Goal: Task Accomplishment & Management: Complete application form

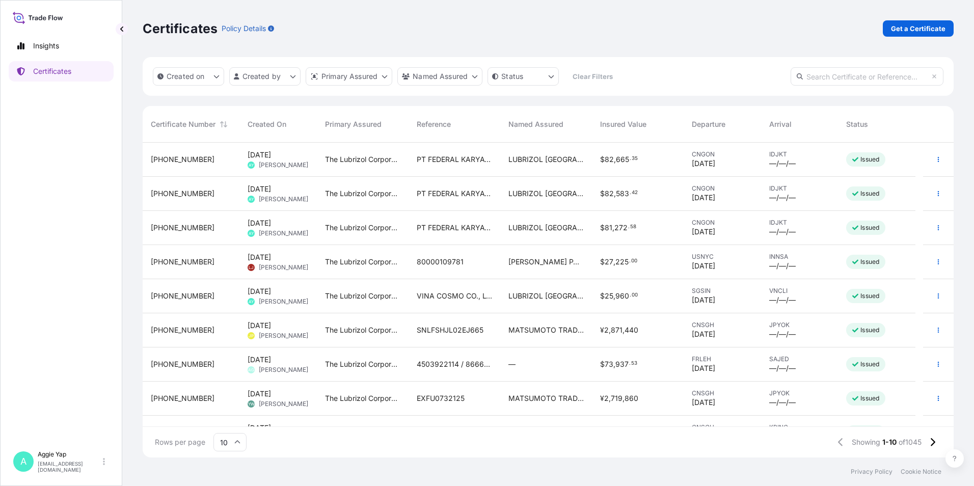
scroll to position [313, 803]
click at [69, 77] on link "Certificates" at bounding box center [61, 71] width 105 height 20
click at [934, 32] on p "Get a Certificate" at bounding box center [918, 28] width 54 height 10
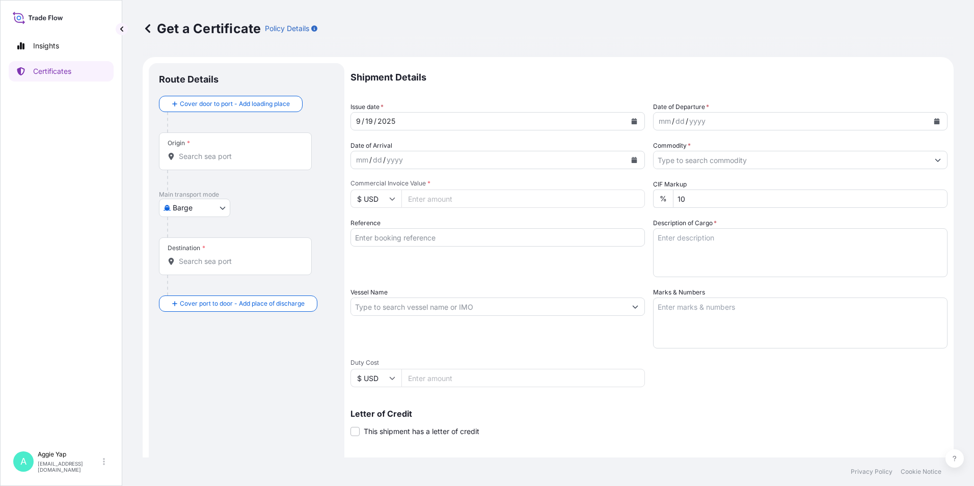
click at [183, 210] on body "Insights Certificates A [PERSON_NAME] [EMAIL_ADDRESS][DOMAIN_NAME] Get a Certif…" at bounding box center [487, 243] width 974 height 486
click at [201, 330] on span "Ocean Vessel" at bounding box center [200, 326] width 45 height 10
select select "Ocean Vessel"
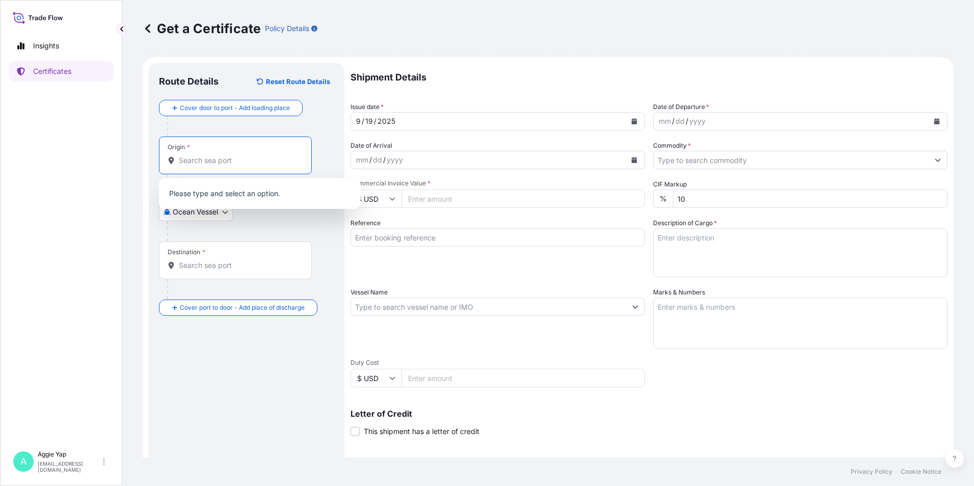
click at [213, 160] on input "Origin *" at bounding box center [239, 160] width 120 height 10
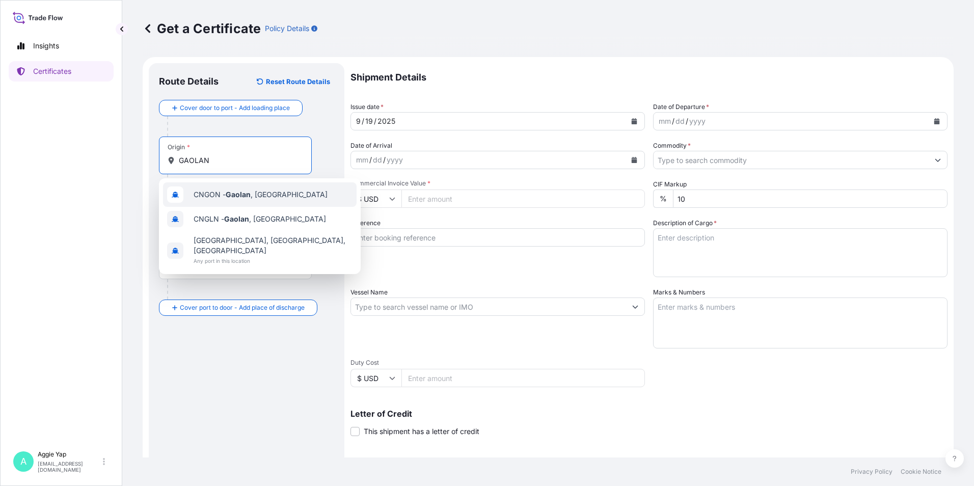
click at [198, 199] on span "CNGON - [GEOGRAPHIC_DATA] , [GEOGRAPHIC_DATA]" at bounding box center [261, 194] width 134 height 10
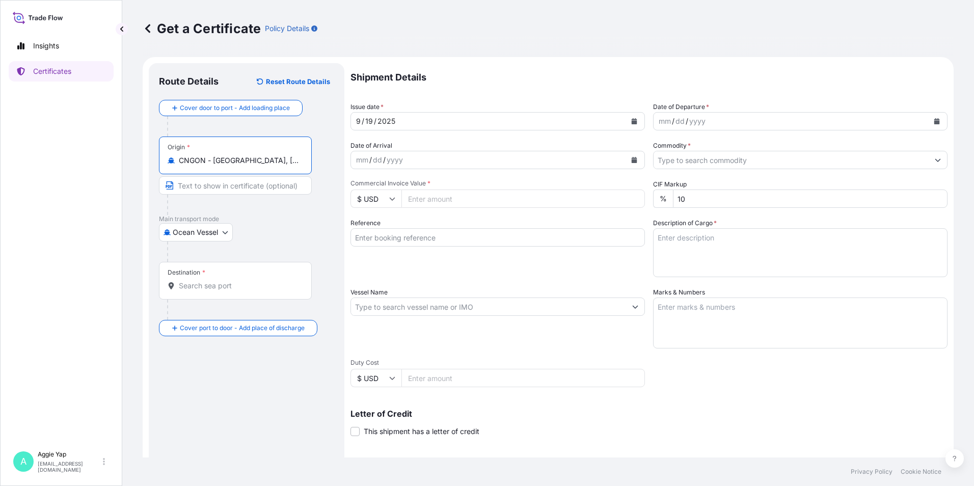
type input "CNGON - [GEOGRAPHIC_DATA], [GEOGRAPHIC_DATA]"
click at [218, 294] on div "Destination *" at bounding box center [235, 281] width 153 height 38
click at [218, 291] on input "Destination *" at bounding box center [239, 286] width 120 height 10
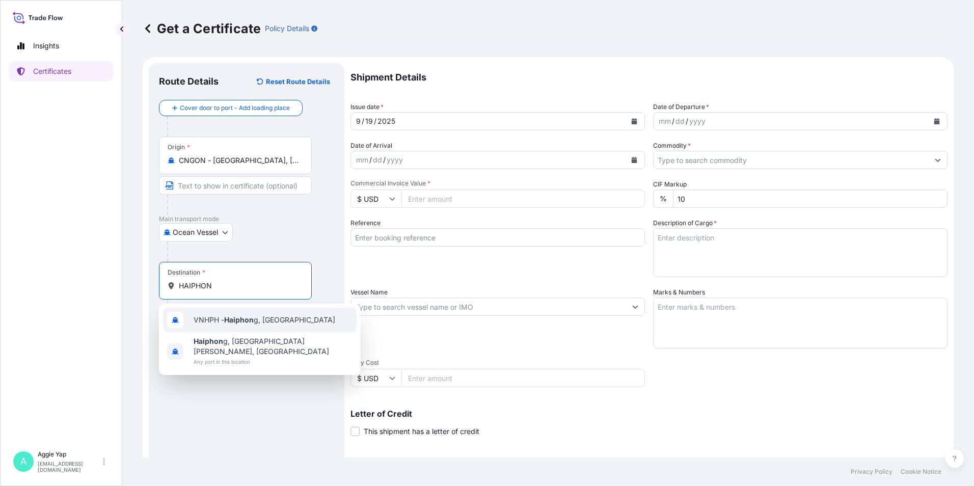
click at [243, 325] on div "VNHPH - Haiphon g, [GEOGRAPHIC_DATA]" at bounding box center [260, 320] width 194 height 24
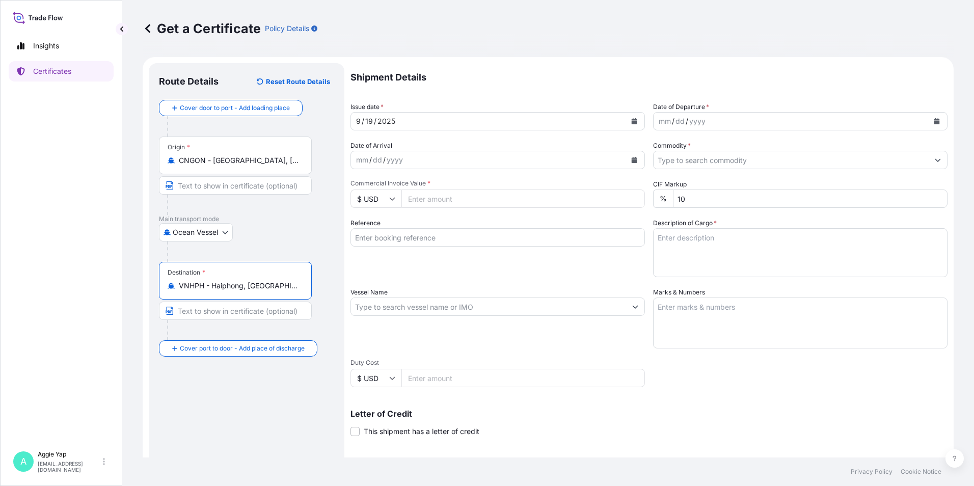
type input "VNHPH - Haiphong, [GEOGRAPHIC_DATA]"
click at [626, 118] on button "Calendar" at bounding box center [634, 121] width 16 height 16
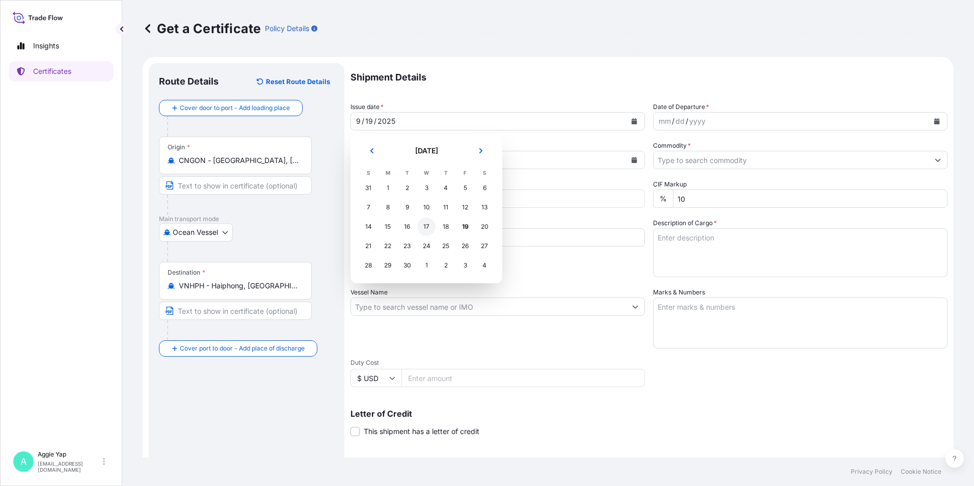
click at [429, 231] on div "17" at bounding box center [426, 226] width 18 height 18
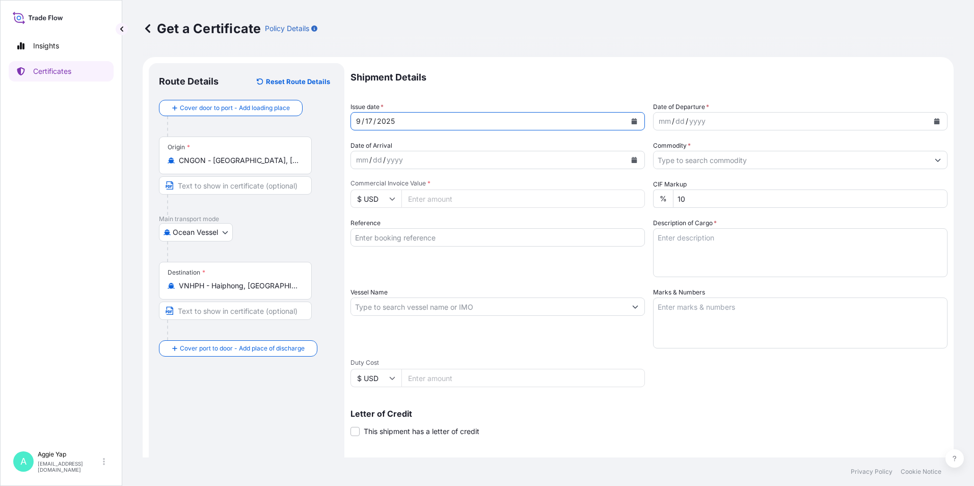
click at [928, 122] on button "Calendar" at bounding box center [936, 121] width 16 height 16
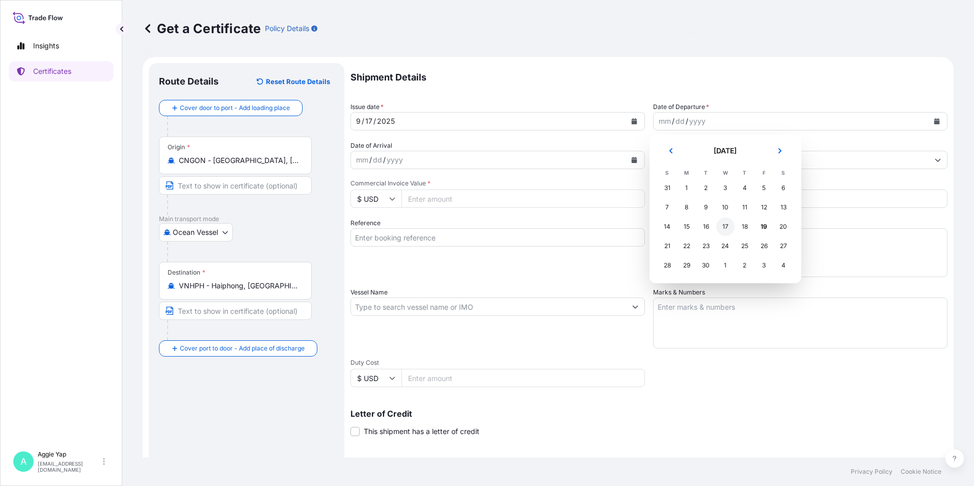
click at [725, 228] on div "17" at bounding box center [725, 226] width 18 height 18
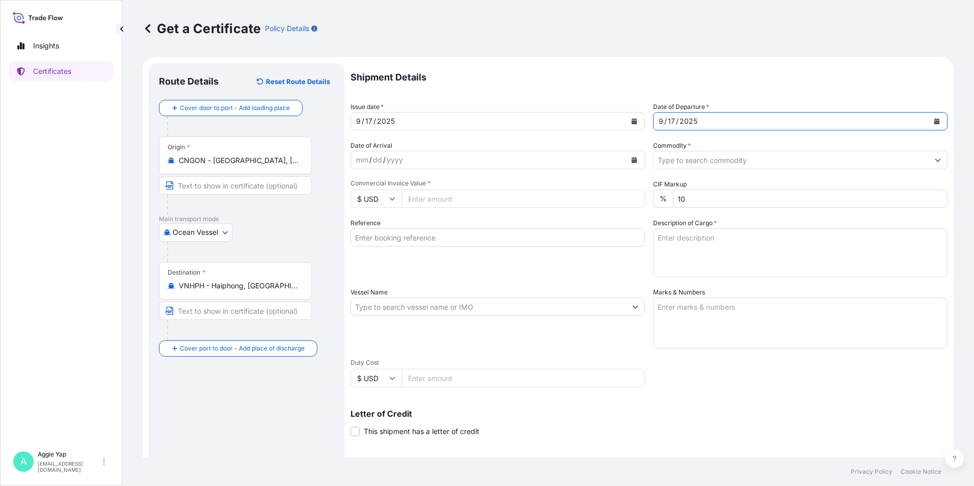
click at [701, 160] on input "Commodity *" at bounding box center [790, 160] width 275 height 18
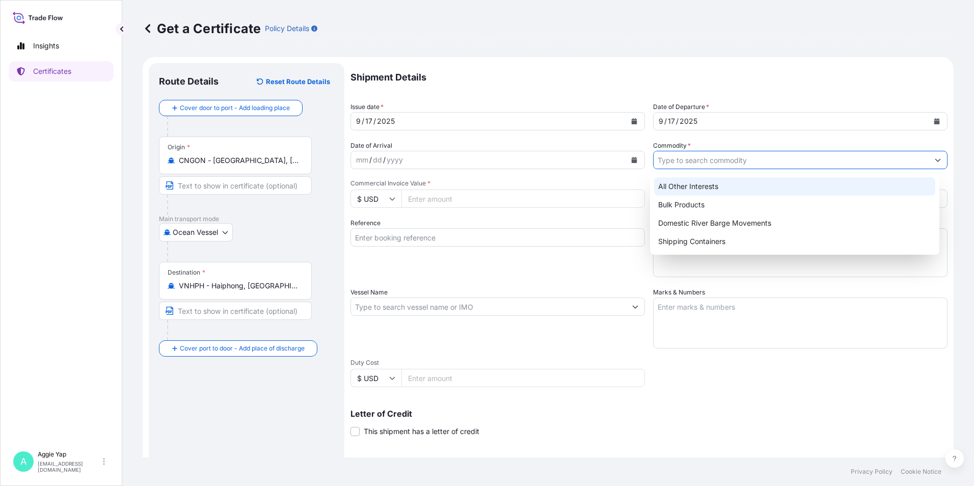
click at [700, 191] on div "All Other Interests" at bounding box center [795, 186] width 282 height 18
type input "All Other Interests"
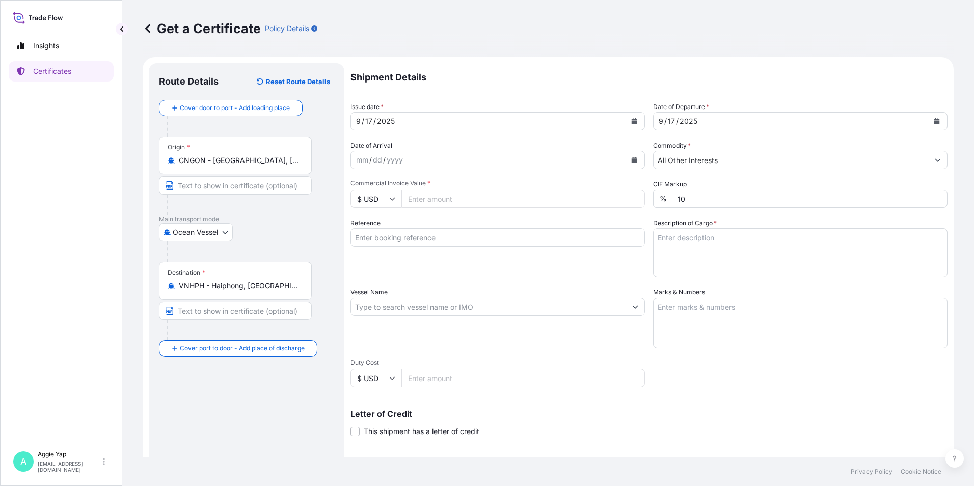
click at [473, 201] on input "Commercial Invoice Value *" at bounding box center [522, 198] width 243 height 18
type input "69430.46"
click at [428, 235] on input "Reference" at bounding box center [497, 237] width 294 height 18
type input "JX NIPPON OIL & ENERGY VIETNAM CO LTD"
click at [418, 309] on input "Vessel Name" at bounding box center [488, 306] width 275 height 18
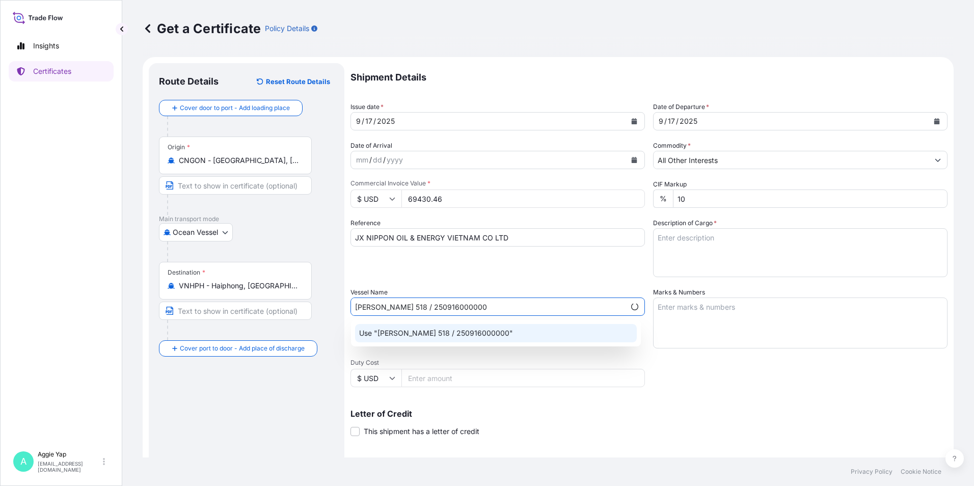
click at [483, 332] on p "Use "[PERSON_NAME] 518 / 250916000000"" at bounding box center [436, 333] width 154 height 10
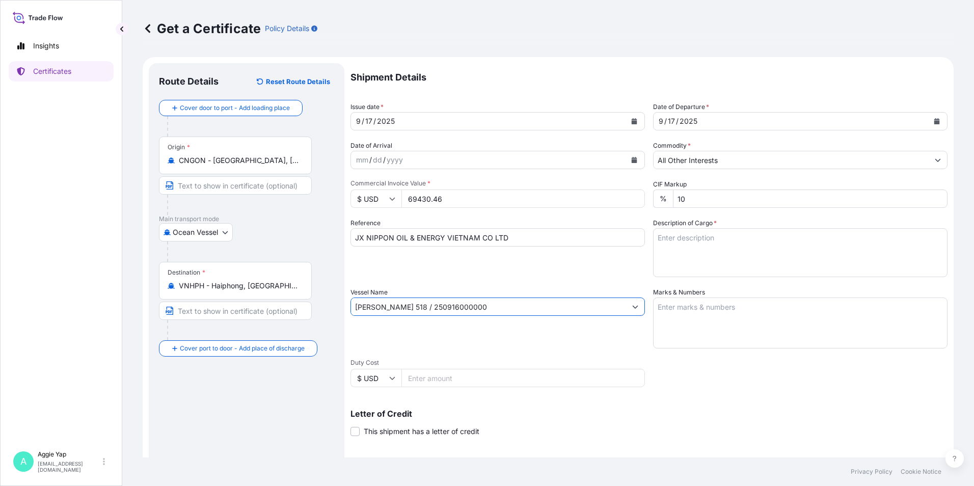
type input "[PERSON_NAME] 518 / 250916000000"
click at [684, 306] on textarea "Marks & Numbers" at bounding box center [800, 322] width 294 height 51
type textarea "AS PER BILL OF LADING"
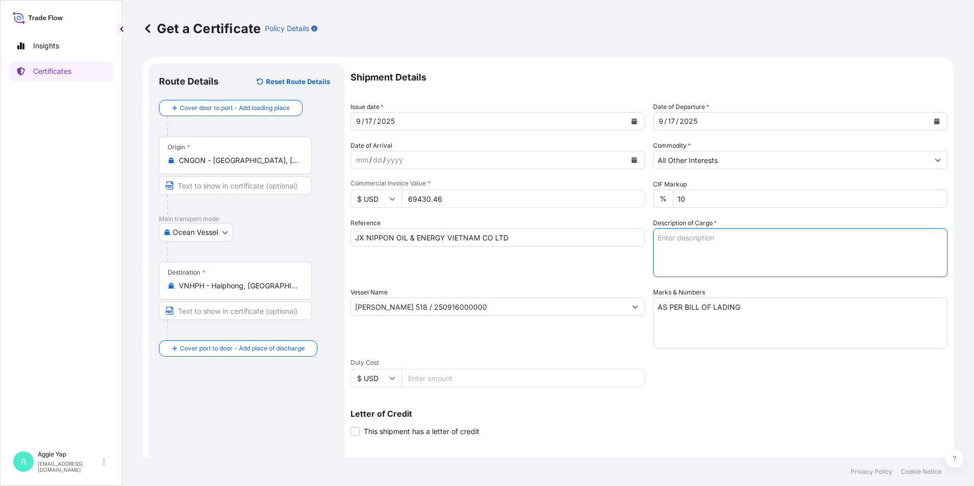
click at [695, 251] on textarea "Description of Cargo *" at bounding box center [800, 252] width 294 height 49
type textarea "TOTAL: 1 ISOTANK ADDITIVES FOR LUBRICATING OILS: AD-1416 PO: PL-O-2025-08-LUB-02"
drag, startPoint x: 709, startPoint y: 391, endPoint x: 689, endPoint y: 405, distance: 25.2
click at [711, 390] on div "Shipment Details Issue date * [DATE] Date of Departure * [DATE] Date of Arrival…" at bounding box center [648, 305] width 597 height 485
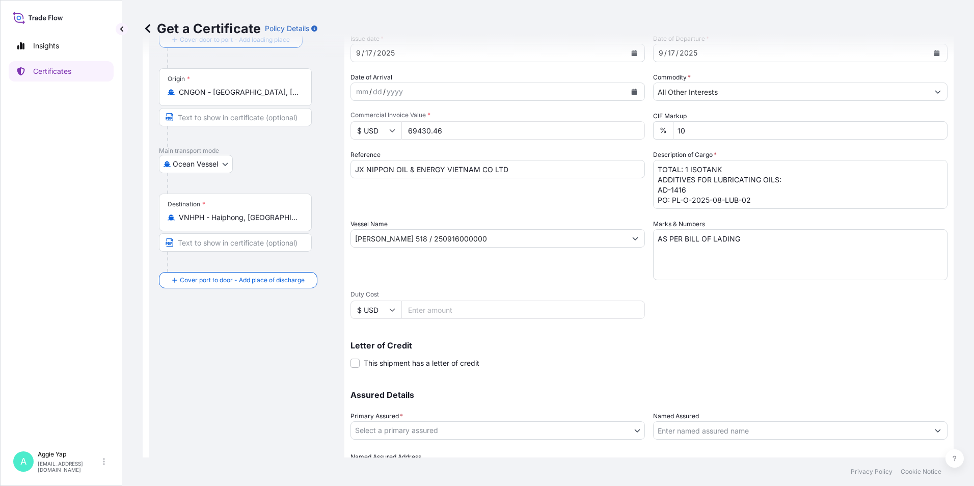
scroll to position [126, 0]
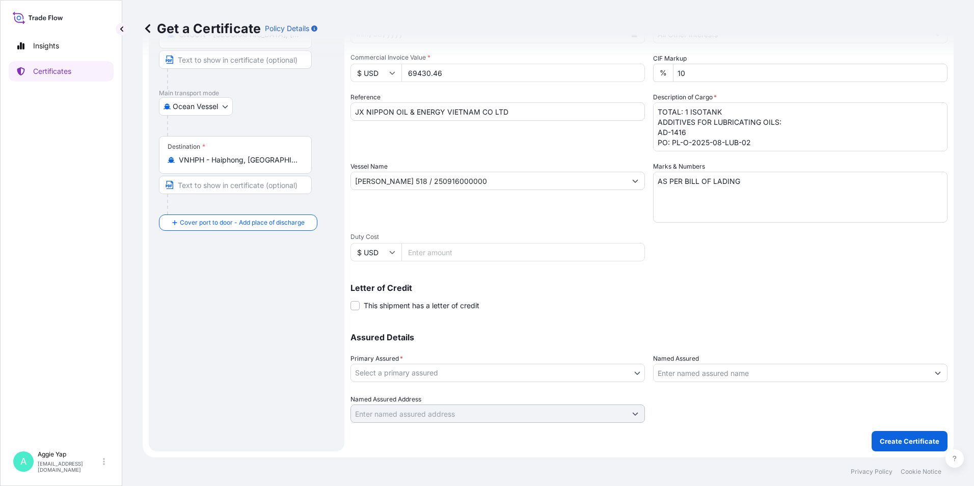
click at [455, 372] on body "Insights Certificates A [PERSON_NAME] [EMAIL_ADDRESS][DOMAIN_NAME] Get a Certif…" at bounding box center [487, 243] width 974 height 486
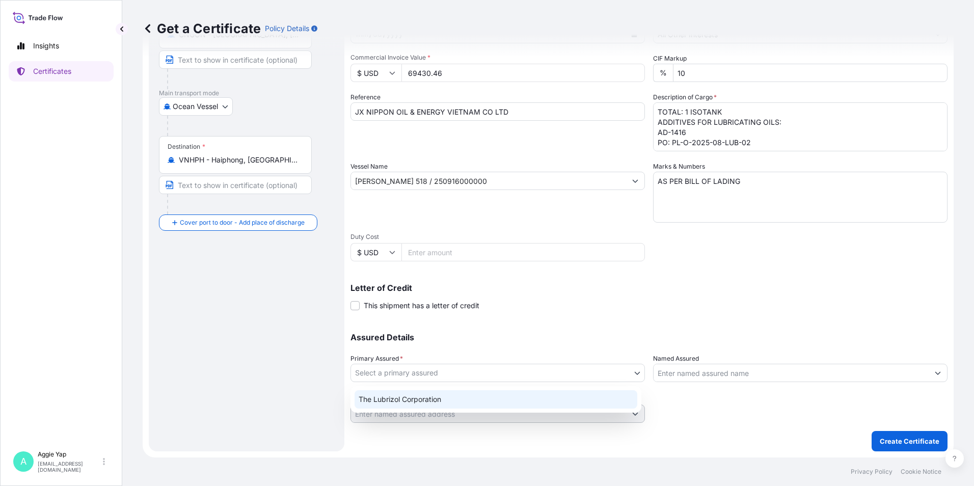
click at [441, 395] on div "The Lubrizol Corporation" at bounding box center [495, 399] width 283 height 18
select select "31566"
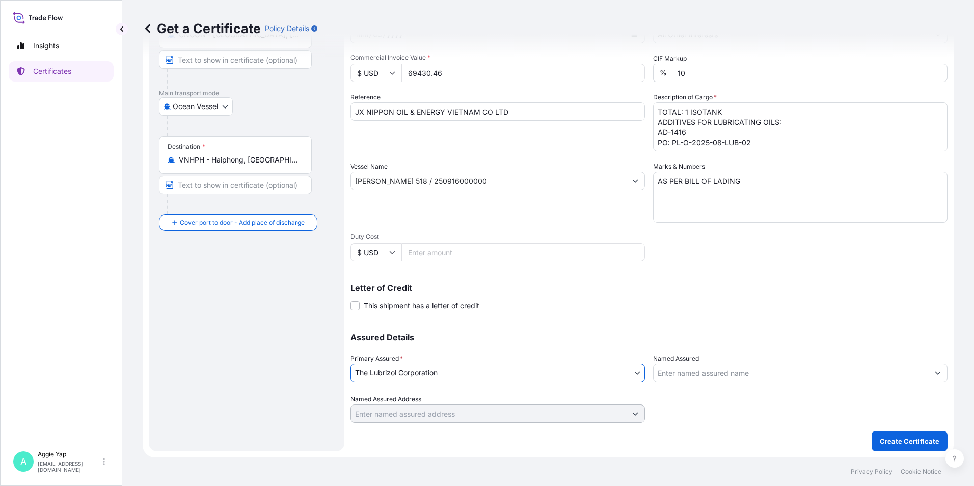
click at [709, 372] on input "Named Assured" at bounding box center [790, 373] width 275 height 18
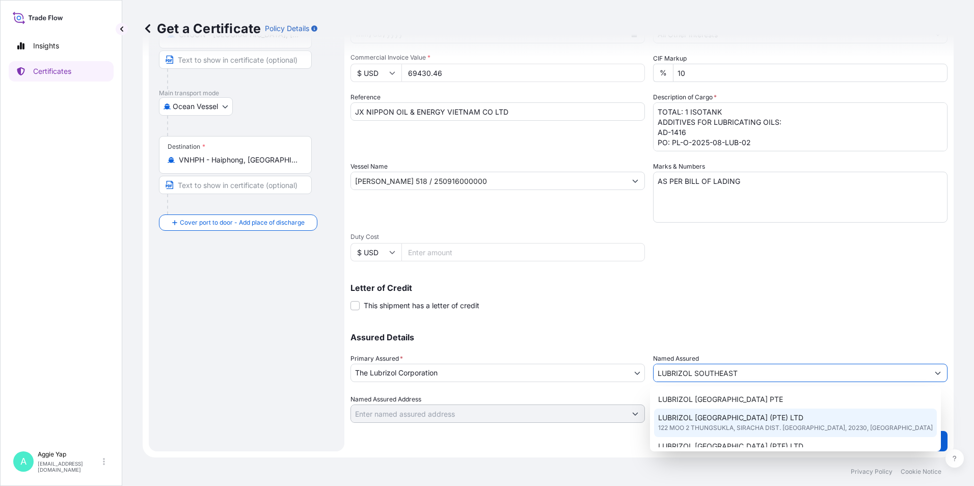
scroll to position [51, 0]
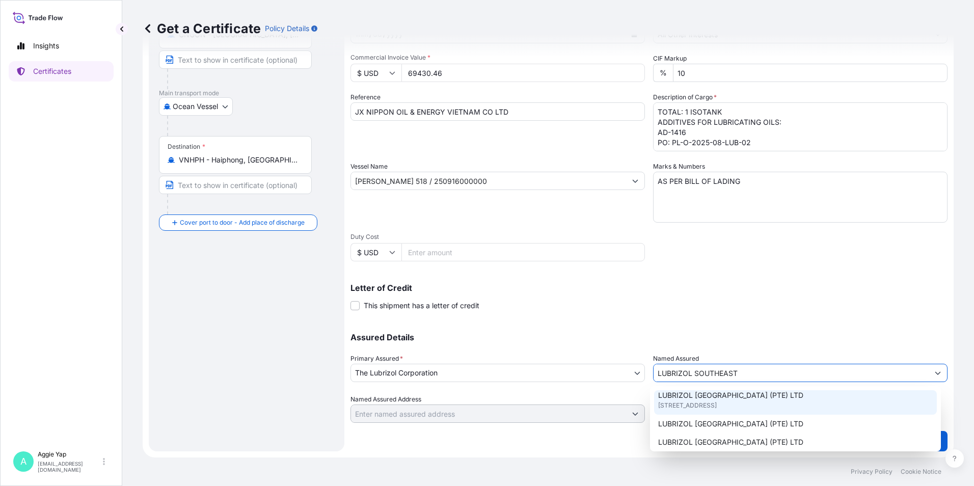
click at [717, 407] on span "[STREET_ADDRESS]" at bounding box center [687, 405] width 59 height 10
type input "LUBRIZOL [GEOGRAPHIC_DATA] (PTE) LTD"
type input "[STREET_ADDRESS]"
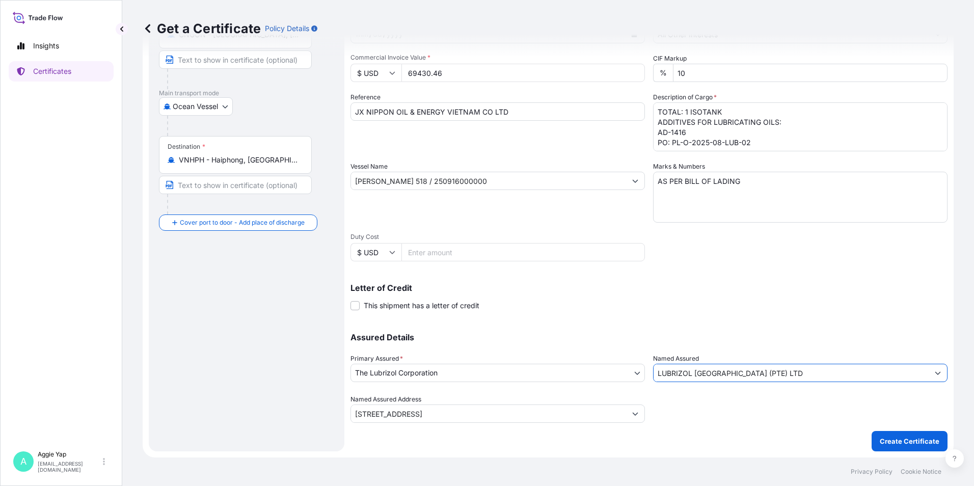
type input "LUBRIZOL [GEOGRAPHIC_DATA] (PTE) LTD"
click at [729, 325] on div "Assured Details Primary Assured * The Lubrizol Corporation The Lubrizol Corpora…" at bounding box center [648, 372] width 597 height 102
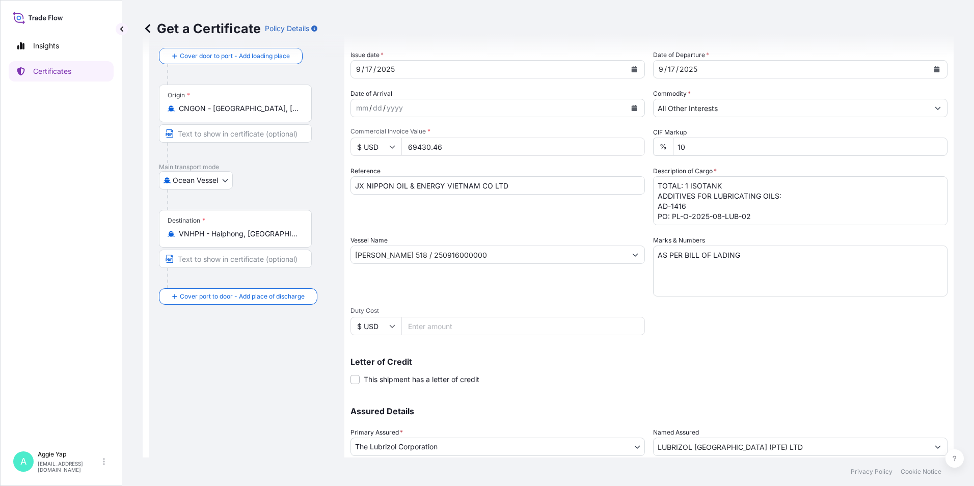
scroll to position [126, 0]
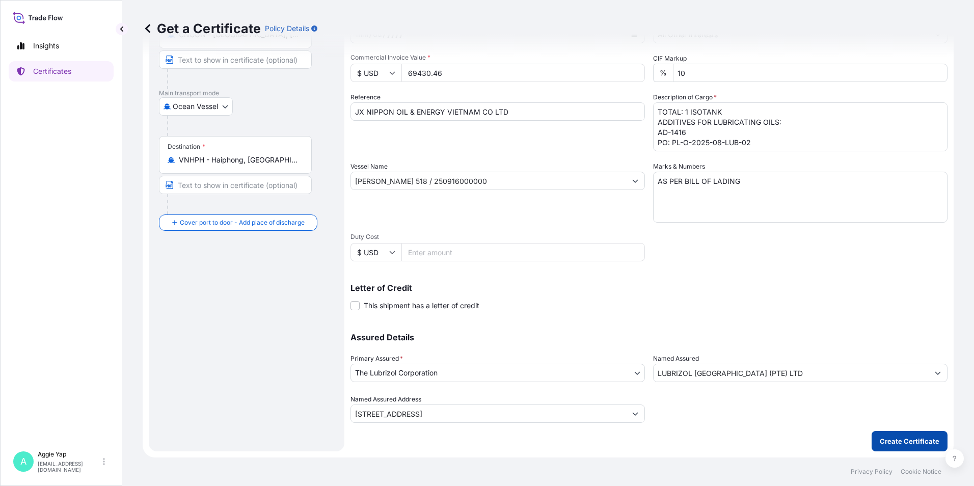
click at [882, 443] on p "Create Certificate" at bounding box center [910, 441] width 60 height 10
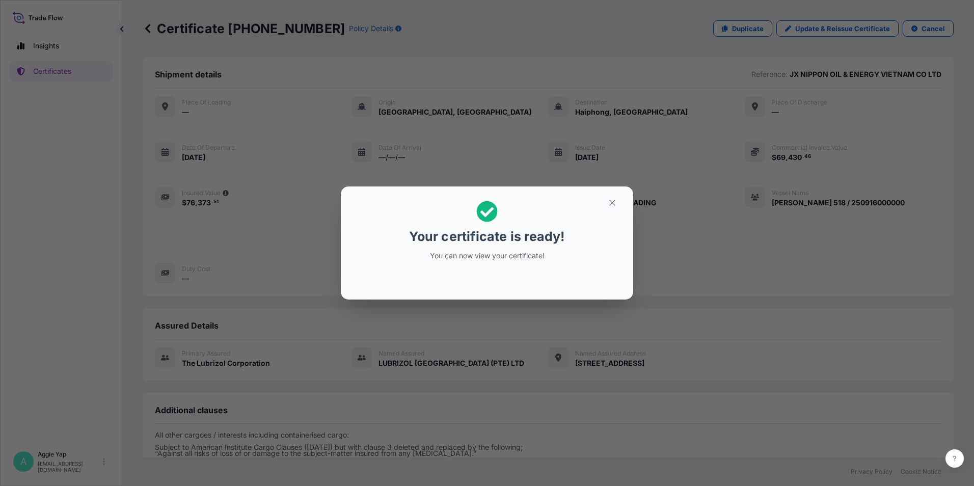
click at [609, 211] on h2 "Your certificate is ready! You can now view your certificate!" at bounding box center [487, 231] width 276 height 72
click at [610, 194] on section "Your certificate is ready! You can now view your certificate!" at bounding box center [487, 242] width 292 height 113
click at [606, 202] on button "button" at bounding box center [611, 203] width 25 height 16
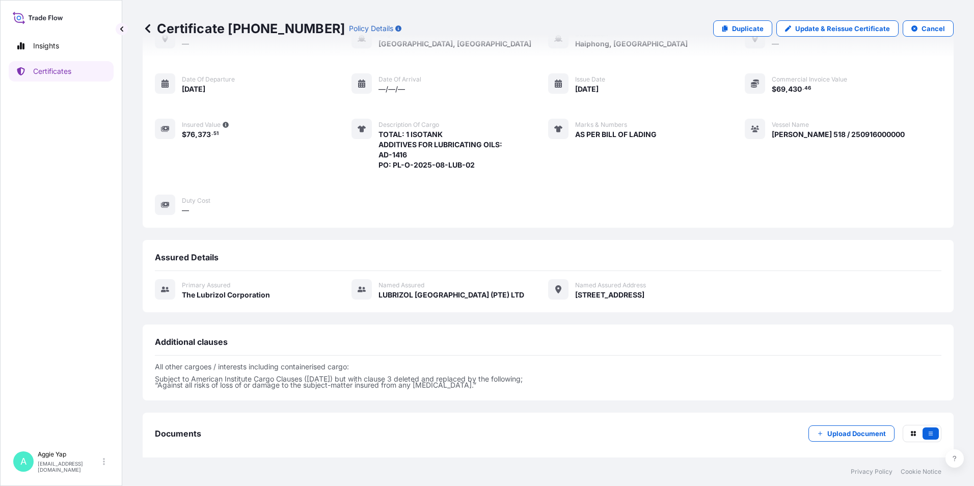
scroll to position [119, 0]
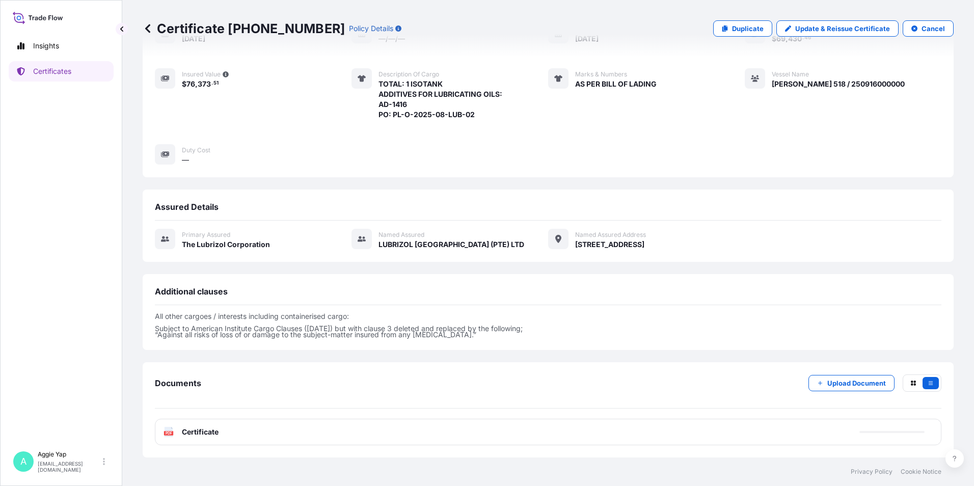
click at [337, 437] on div "PDF Certificate" at bounding box center [548, 432] width 786 height 26
click at [339, 436] on div "PDF Certificate" at bounding box center [548, 432] width 786 height 26
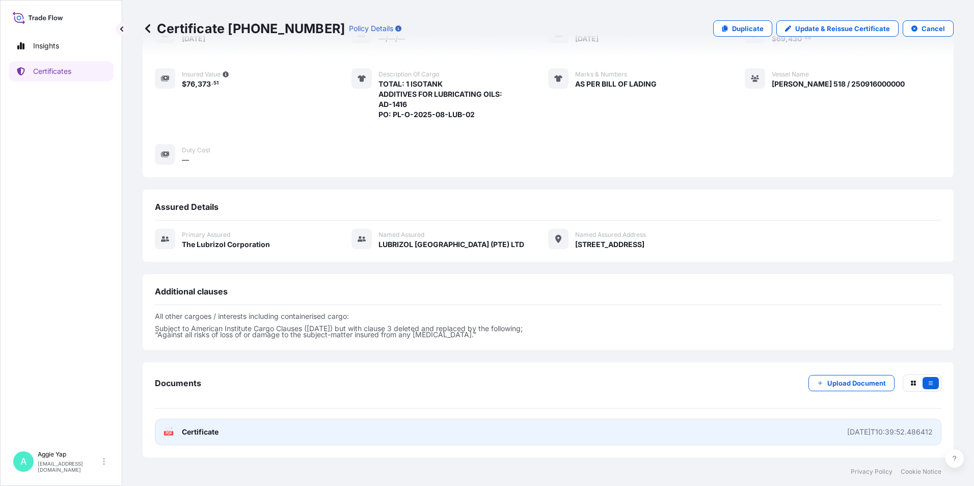
click at [344, 432] on link "PDF Certificate [DATE]T10:39:52.486412" at bounding box center [548, 432] width 786 height 26
